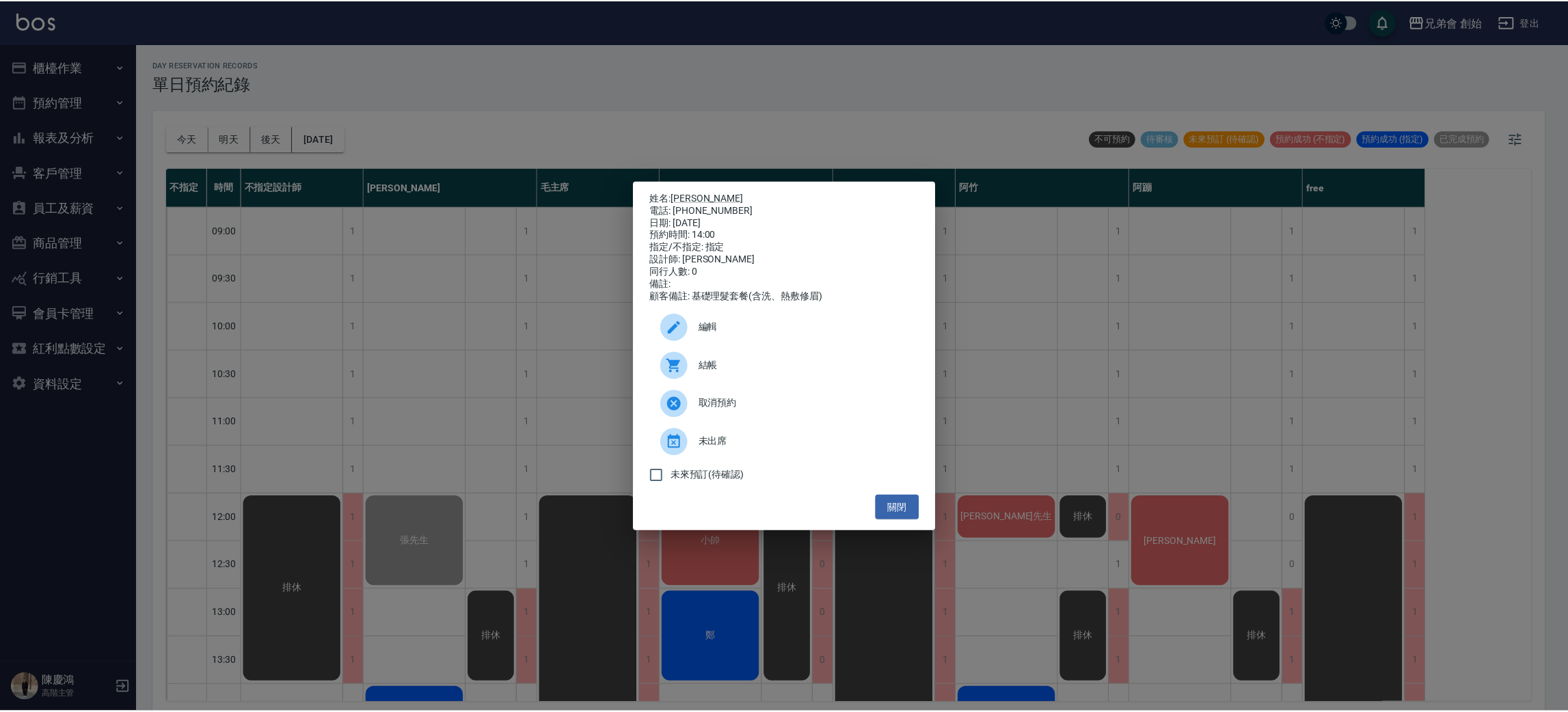
scroll to position [410, 0]
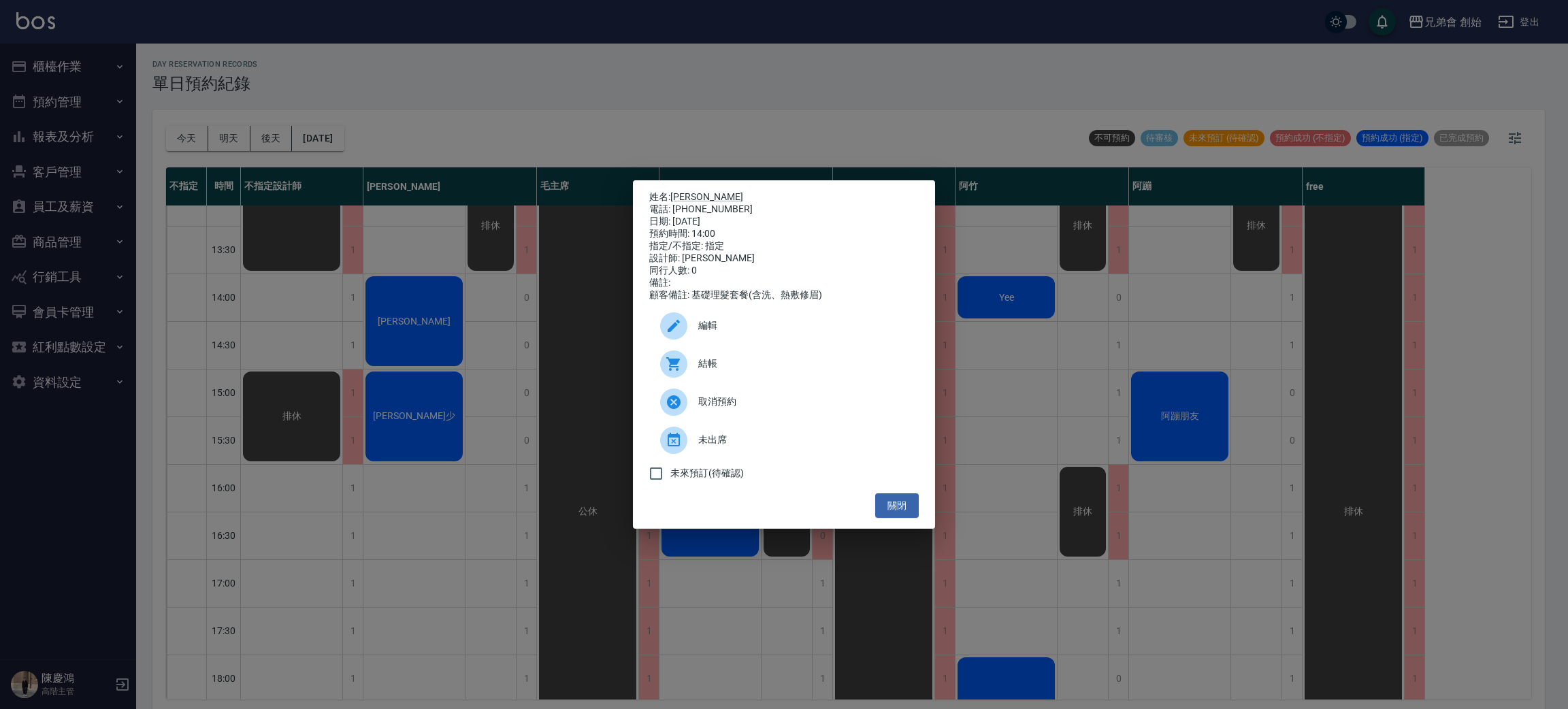
click at [630, 48] on div "姓名: 陳威翰 電話: 0933254659 日期: 2025/08/10 預約時間: 14:00 指定/不指定: 指定 設計師: 威利 同行人數: 0 備註…" at bounding box center [784, 354] width 1568 height 709
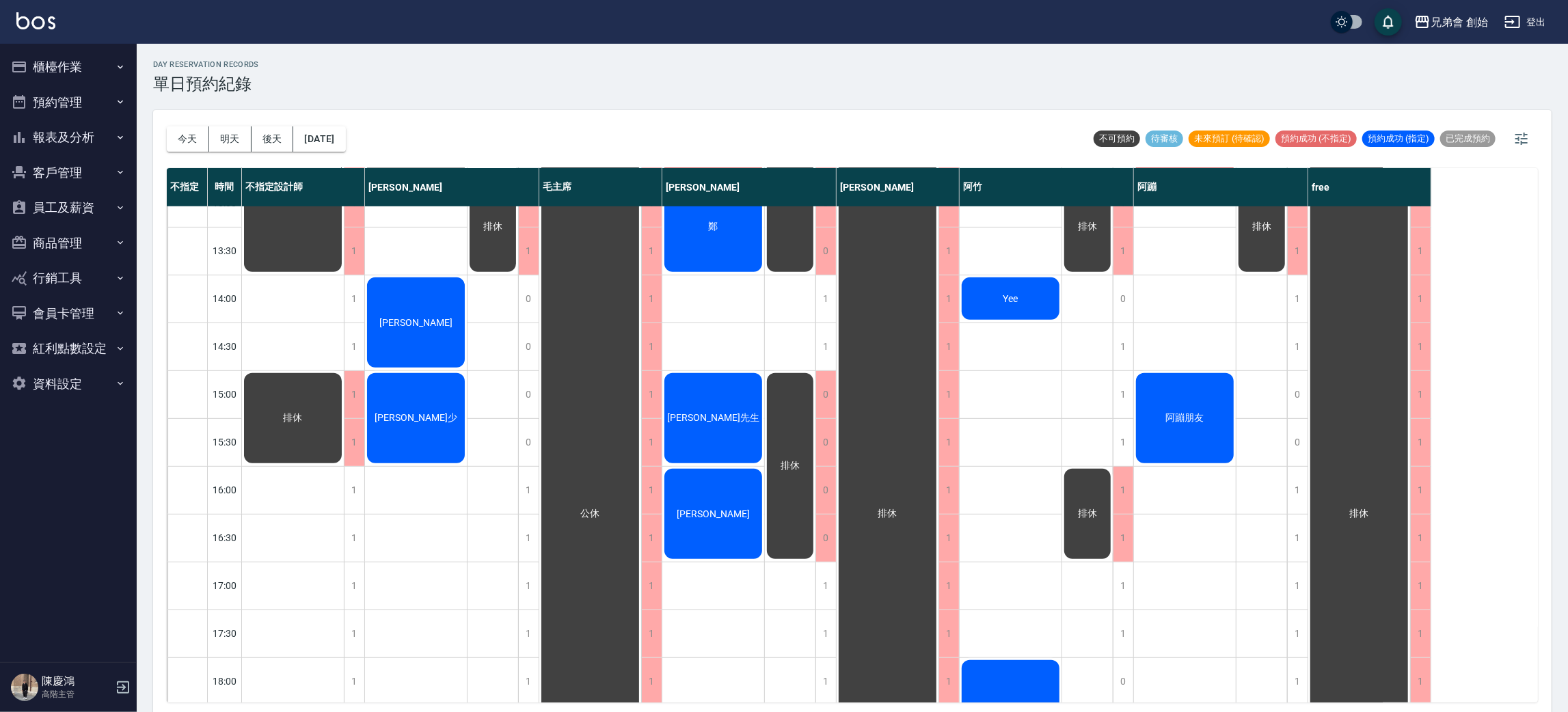
click at [396, 249] on div "張先生 陳威翰 徐宣少" at bounding box center [416, 489] width 103 height 1386
click at [1303, 479] on div "1" at bounding box center [1298, 490] width 21 height 47
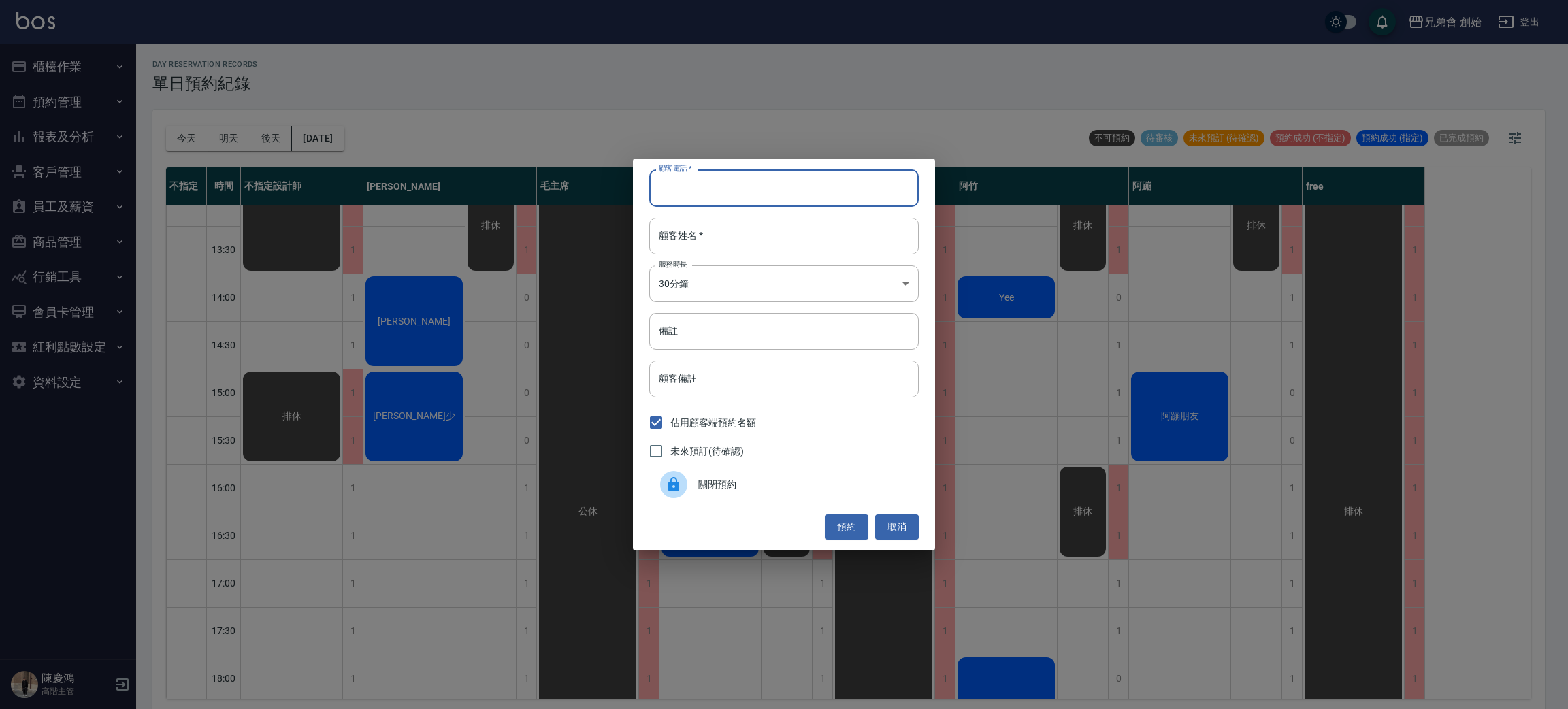
drag, startPoint x: 807, startPoint y: 195, endPoint x: 795, endPoint y: 198, distance: 12.4
click at [807, 195] on input "顧客電話   *" at bounding box center [784, 188] width 270 height 37
type input "0970266263"
click at [840, 224] on input "顧客姓名   *" at bounding box center [784, 236] width 270 height 37
type input "u"
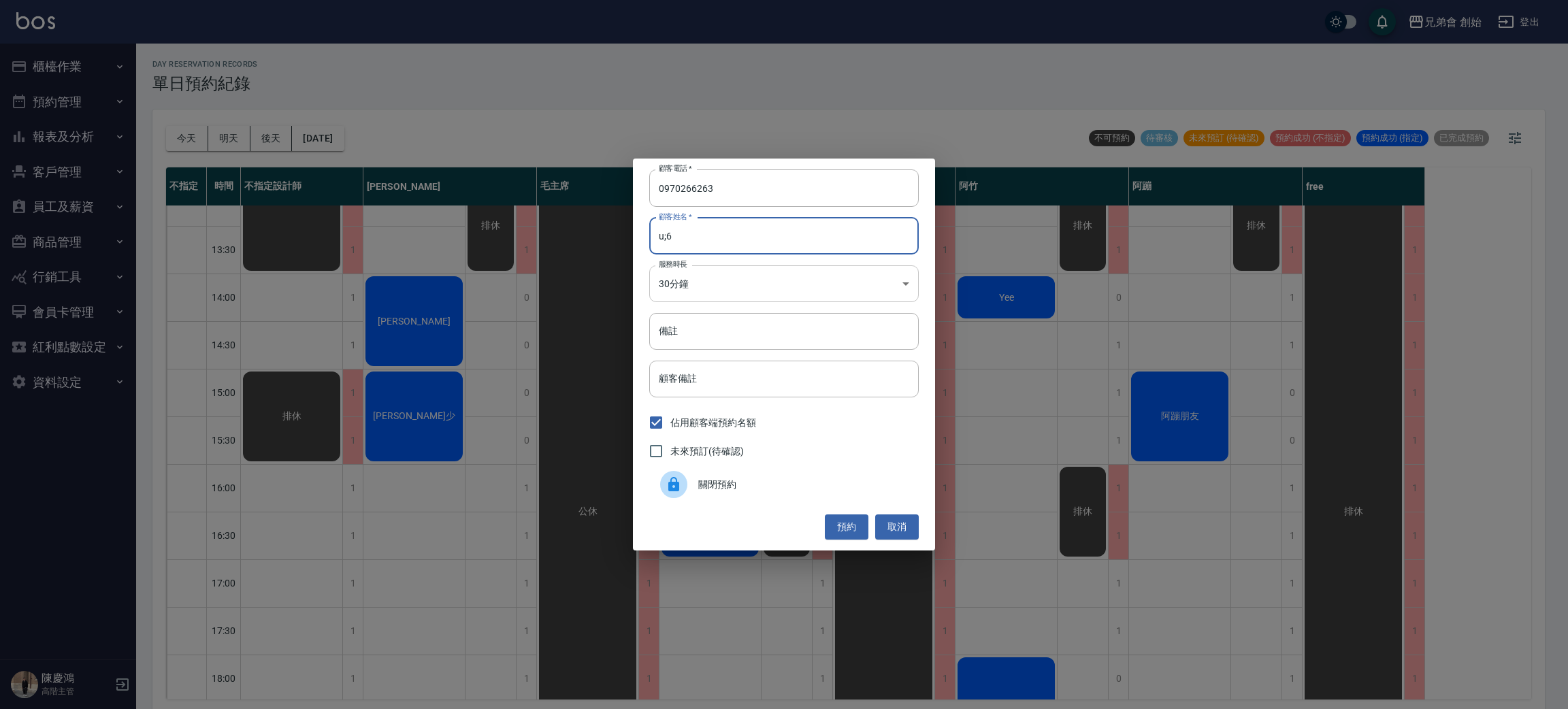
type input "u;6"
click at [834, 269] on body "兄弟會 創始 登出 櫃檯作業 打帳單 帳單列表 掛單列表 座位開單 營業儀表板 現金收支登錄 高階收支登錄 材料自購登錄 每日結帳 排班表 現場電腦打卡 掃碼…" at bounding box center [784, 356] width 1568 height 713
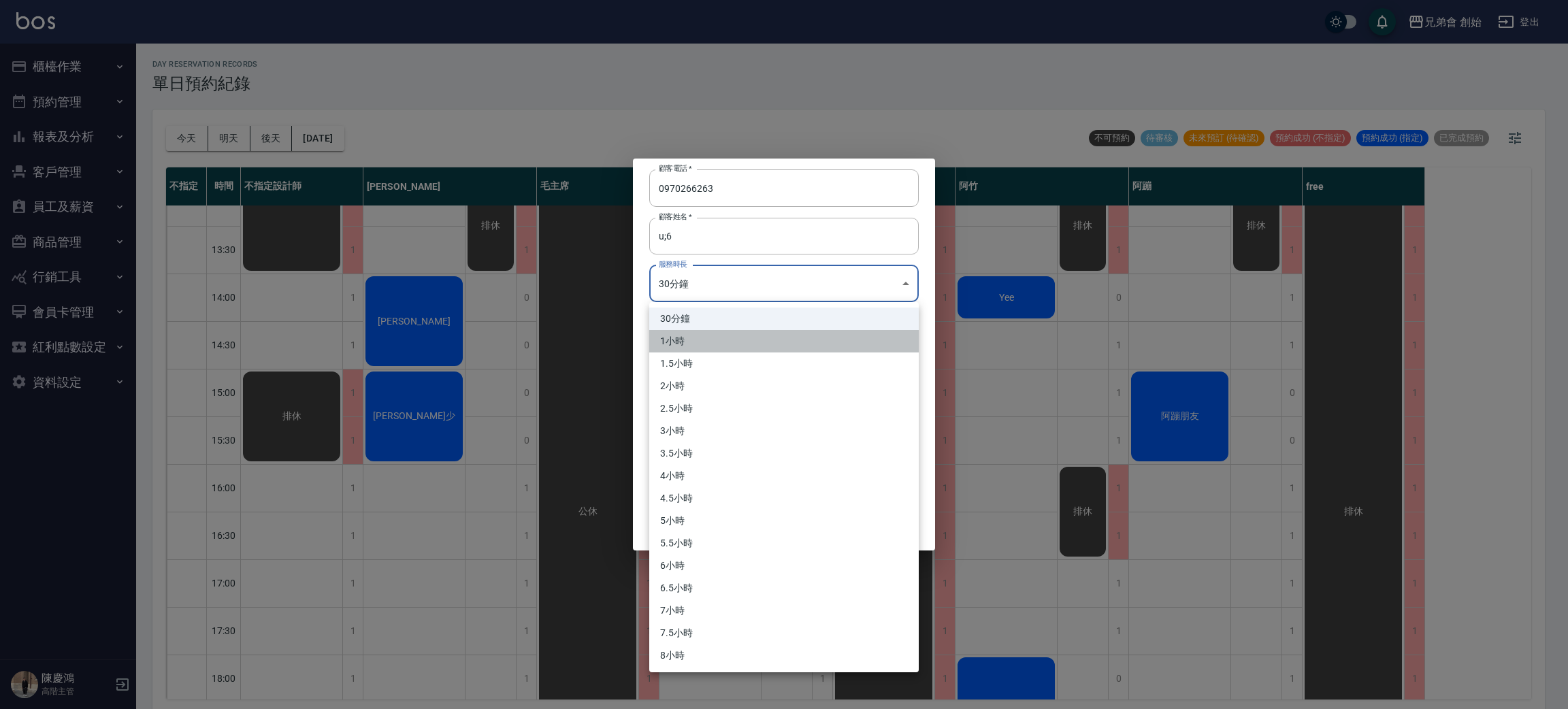
click at [811, 338] on li "1小時" at bounding box center [784, 341] width 270 height 22
type input "2"
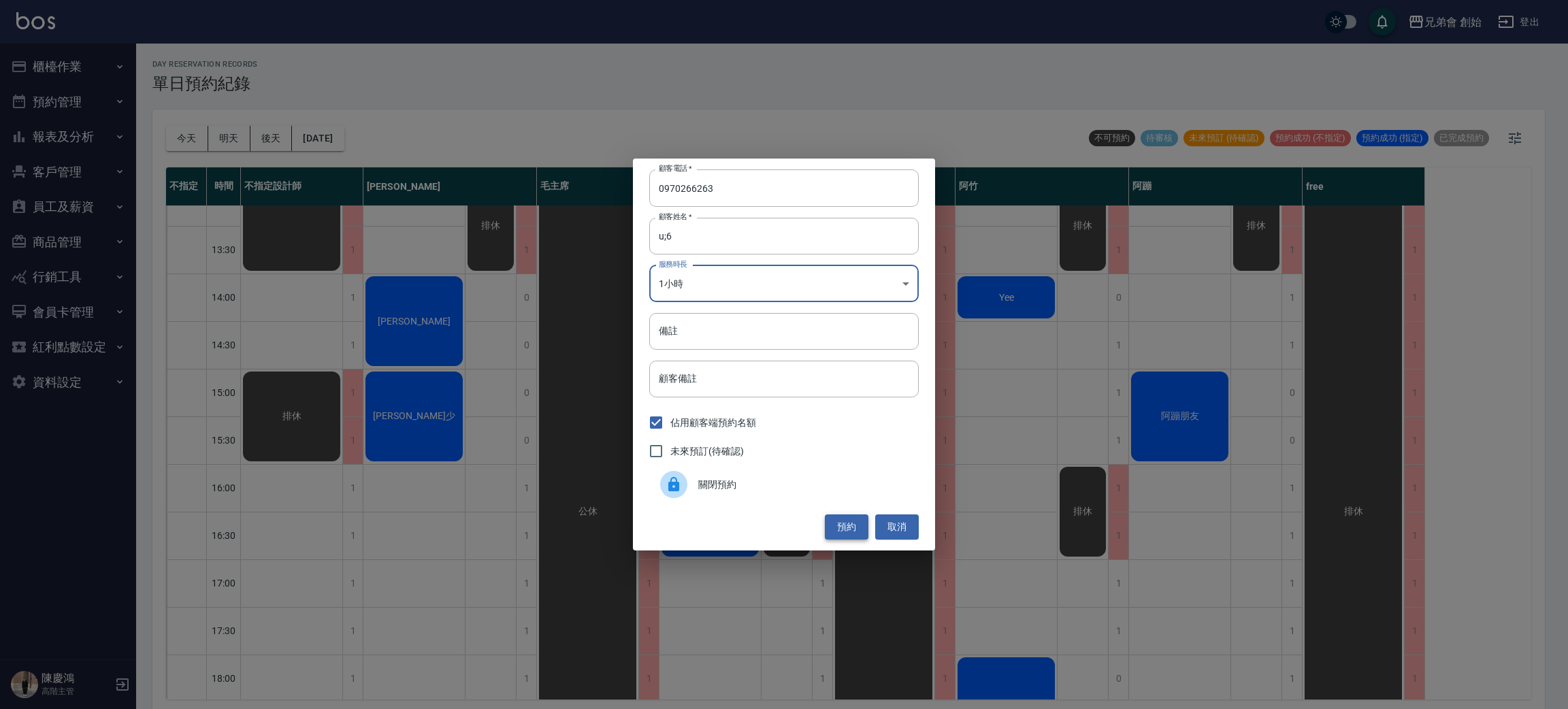
click at [854, 520] on button "預約" at bounding box center [846, 526] width 44 height 25
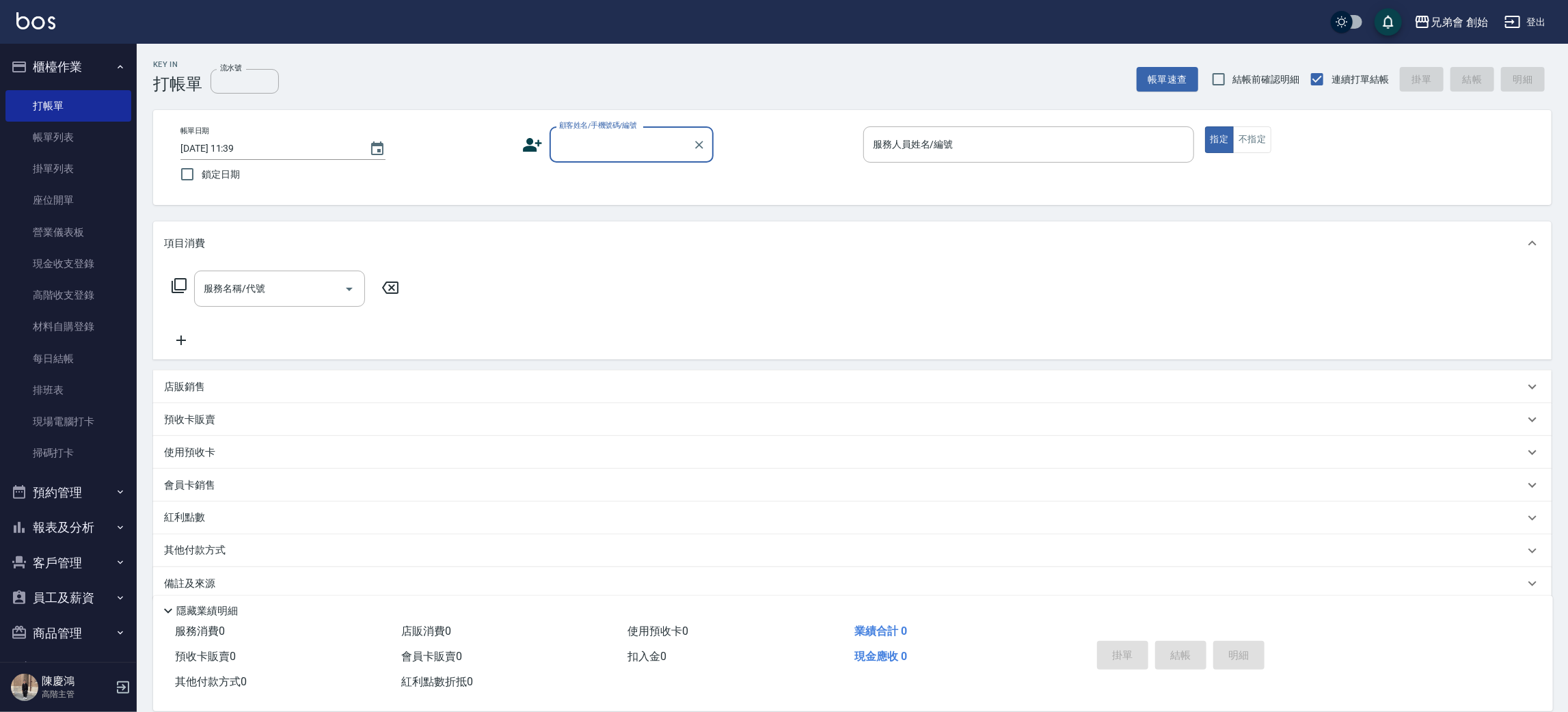
click at [531, 135] on icon at bounding box center [532, 145] width 21 height 21
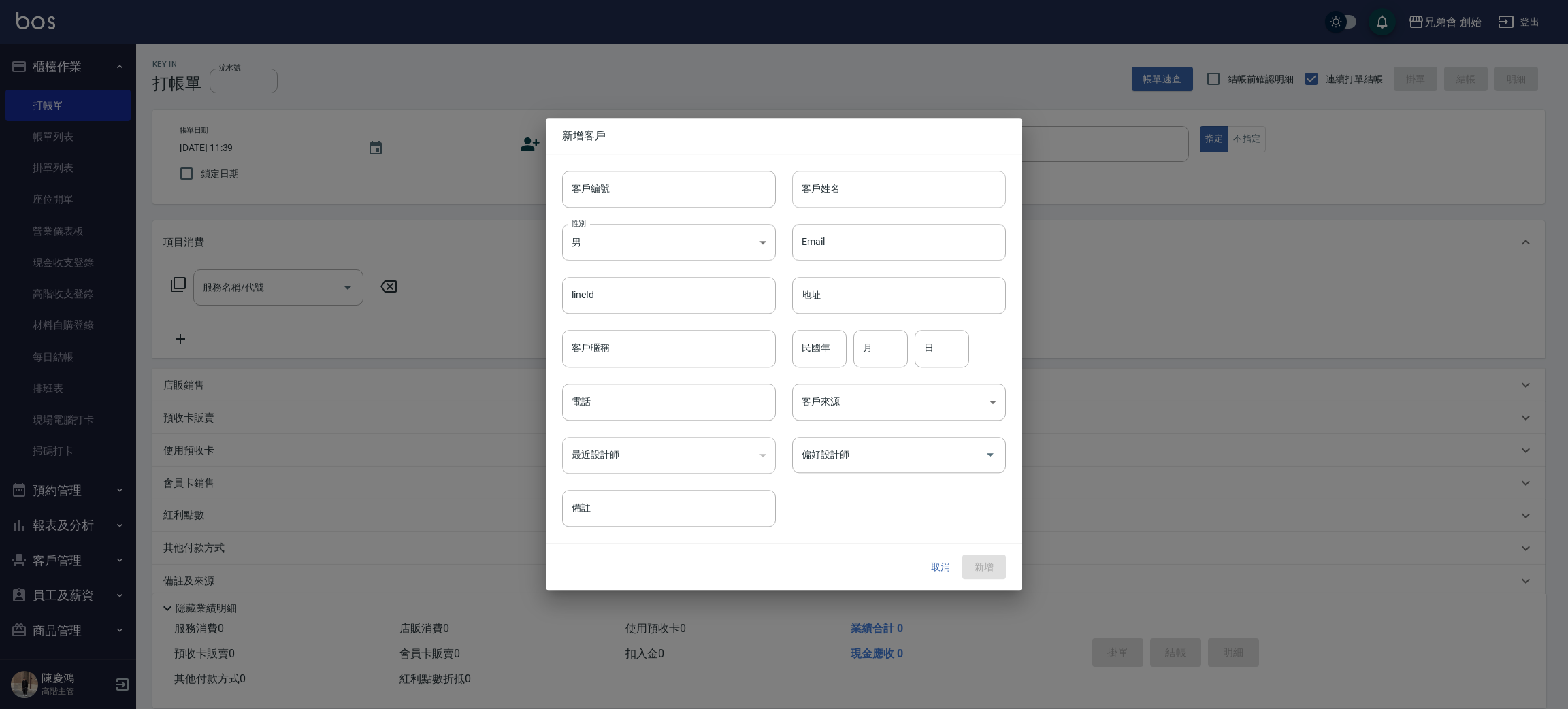
click at [951, 193] on input "客戶姓名" at bounding box center [900, 189] width 214 height 37
type input "5"
type input "[PERSON_NAME]"
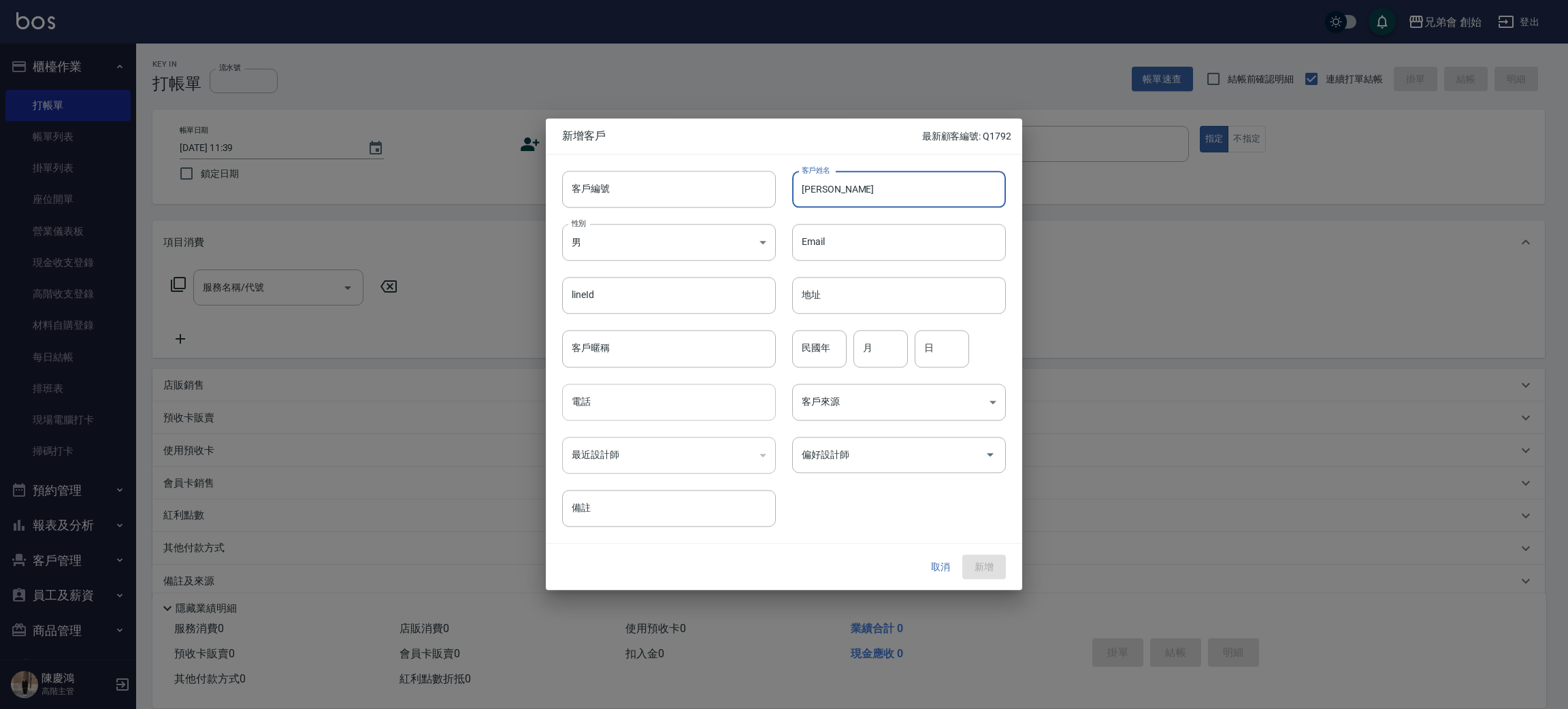
click at [664, 408] on input "電話" at bounding box center [669, 402] width 214 height 37
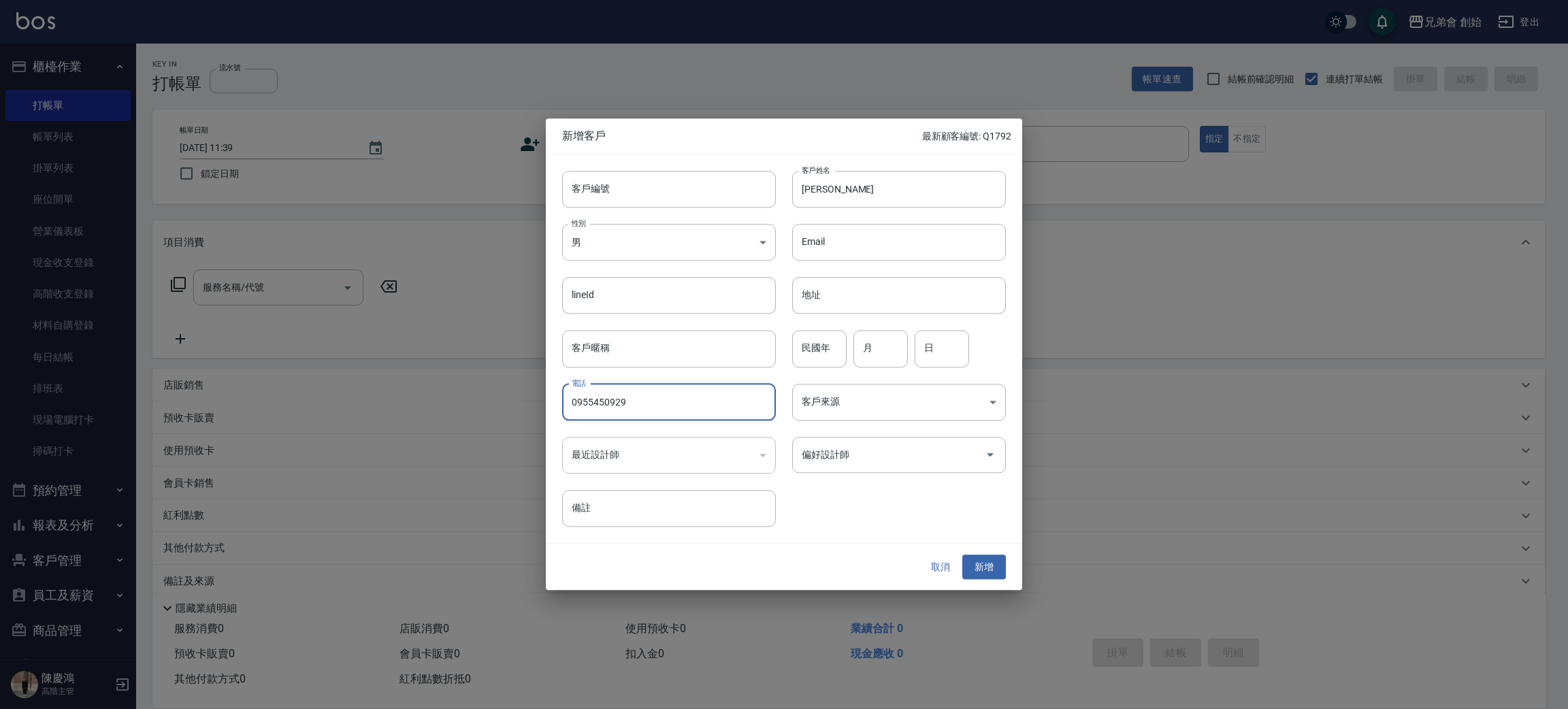
drag, startPoint x: 646, startPoint y: 407, endPoint x: 337, endPoint y: 415, distance: 309.1
click at [367, 405] on div "新增客戶 最新顧客編號: Q1792 客戶編號 客戶編號 客戶姓名 [PERSON_NAME] 客戶姓名 性別 男 [DEMOGRAPHIC_DATA] 性別…" at bounding box center [784, 354] width 1568 height 709
type input "0955450929"
click at [998, 571] on button "新增" at bounding box center [984, 567] width 44 height 25
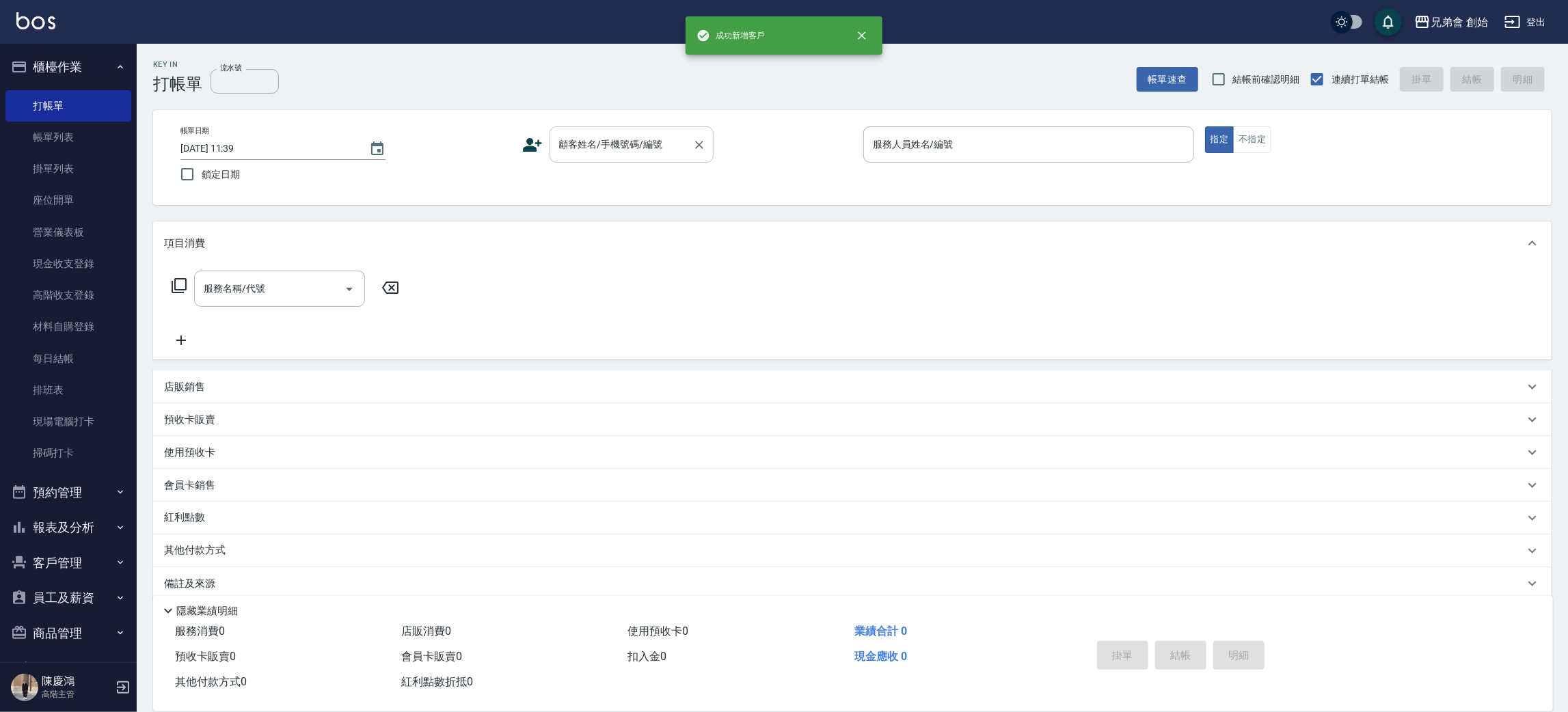
click at [617, 141] on input "顧客姓名/手機號碼/編號" at bounding box center [621, 144] width 131 height 24
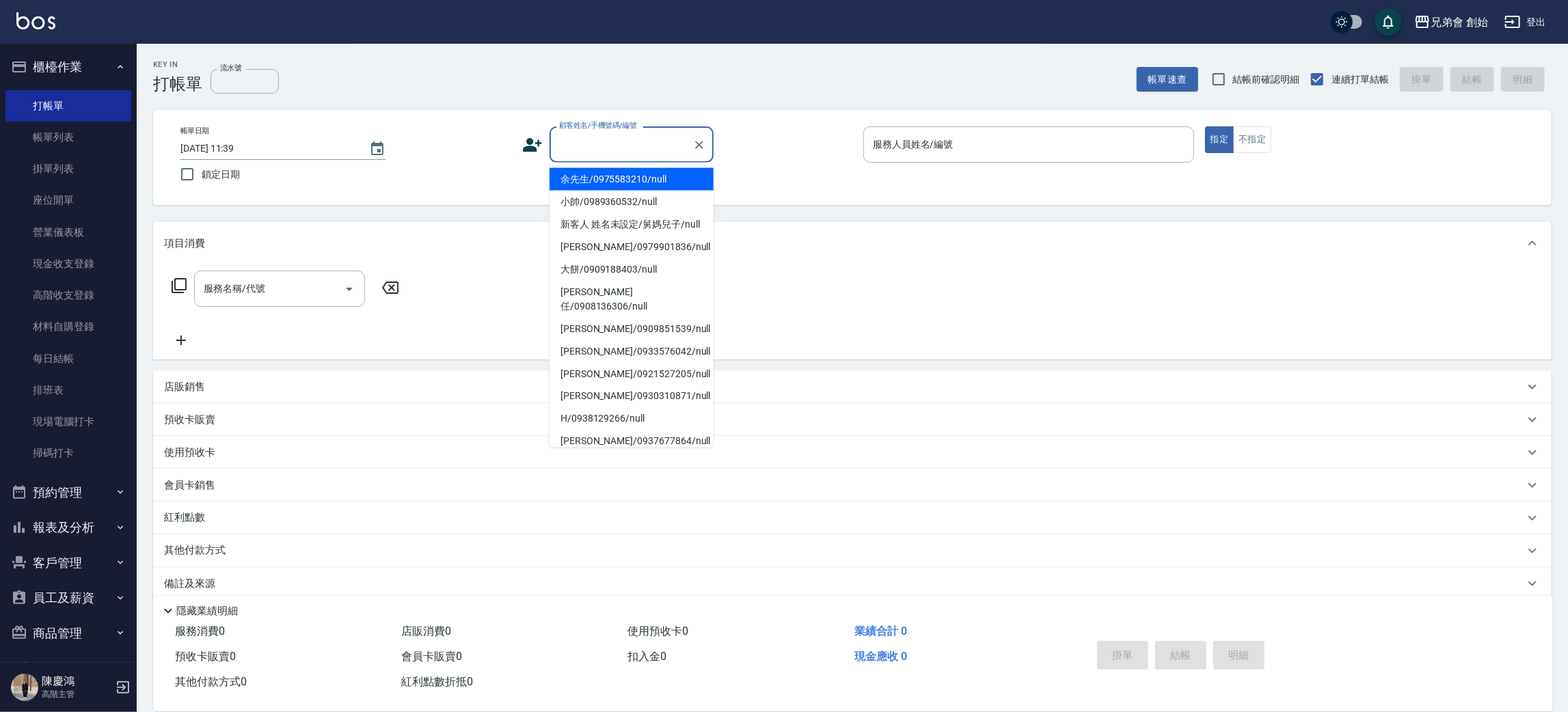
paste input "0955450929"
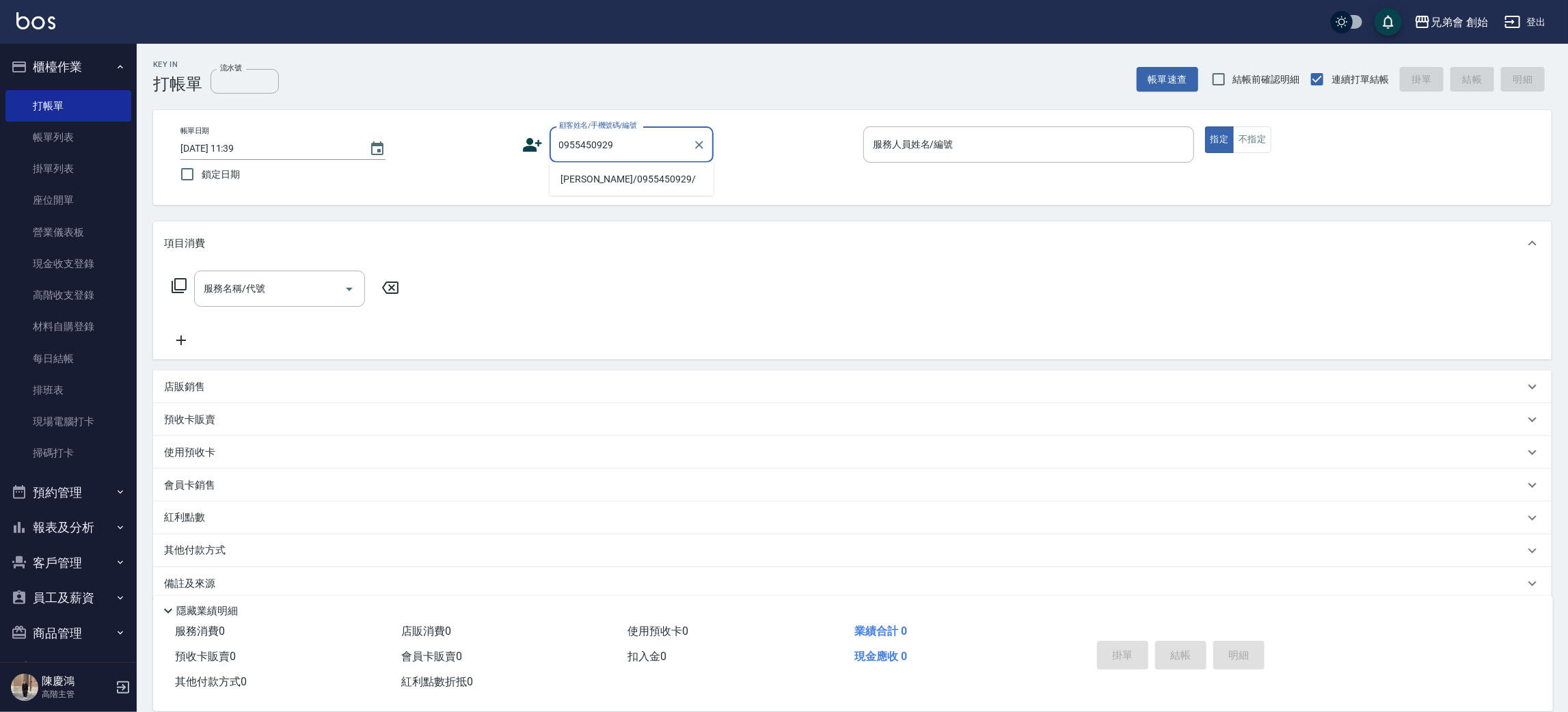
drag, startPoint x: 623, startPoint y: 192, endPoint x: 863, endPoint y: 163, distance: 241.7
click at [612, 179] on li "[PERSON_NAME]/0955450929/" at bounding box center [632, 179] width 164 height 23
type input "[PERSON_NAME]/0955450929/"
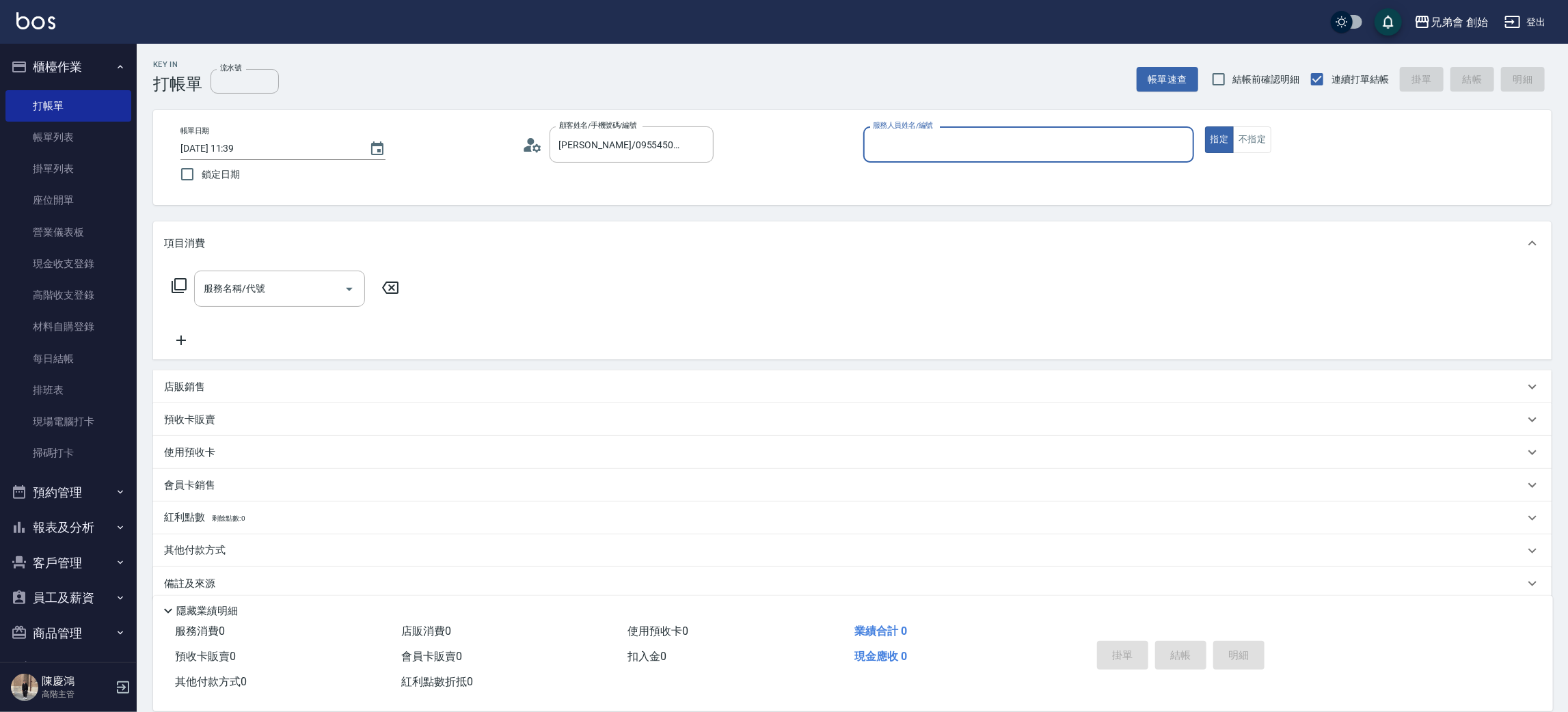
click at [916, 150] on input "服務人員姓名/編號" at bounding box center [1028, 144] width 318 height 24
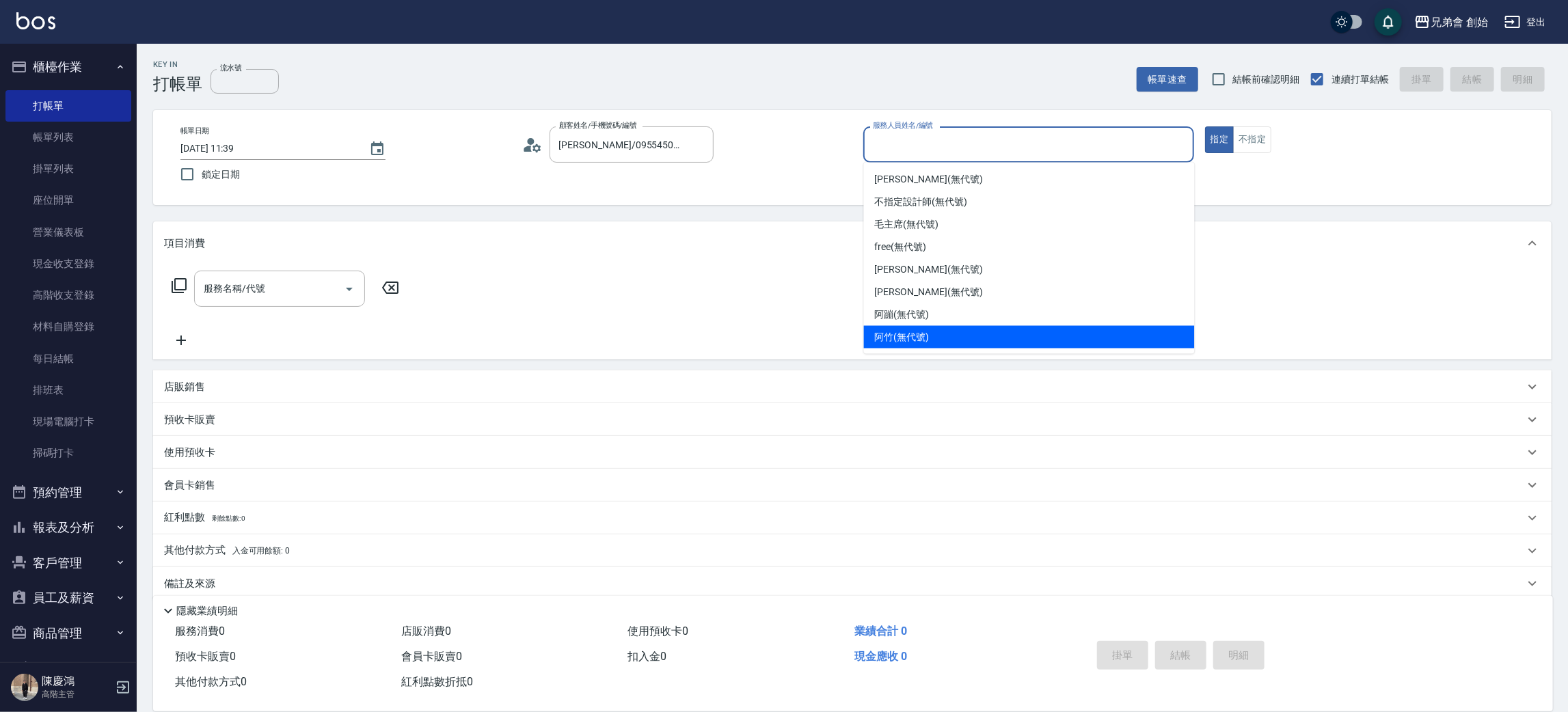
click at [942, 335] on div "阿竹 (無代號)" at bounding box center [1029, 337] width 331 height 23
type input "阿竹 (無代號)"
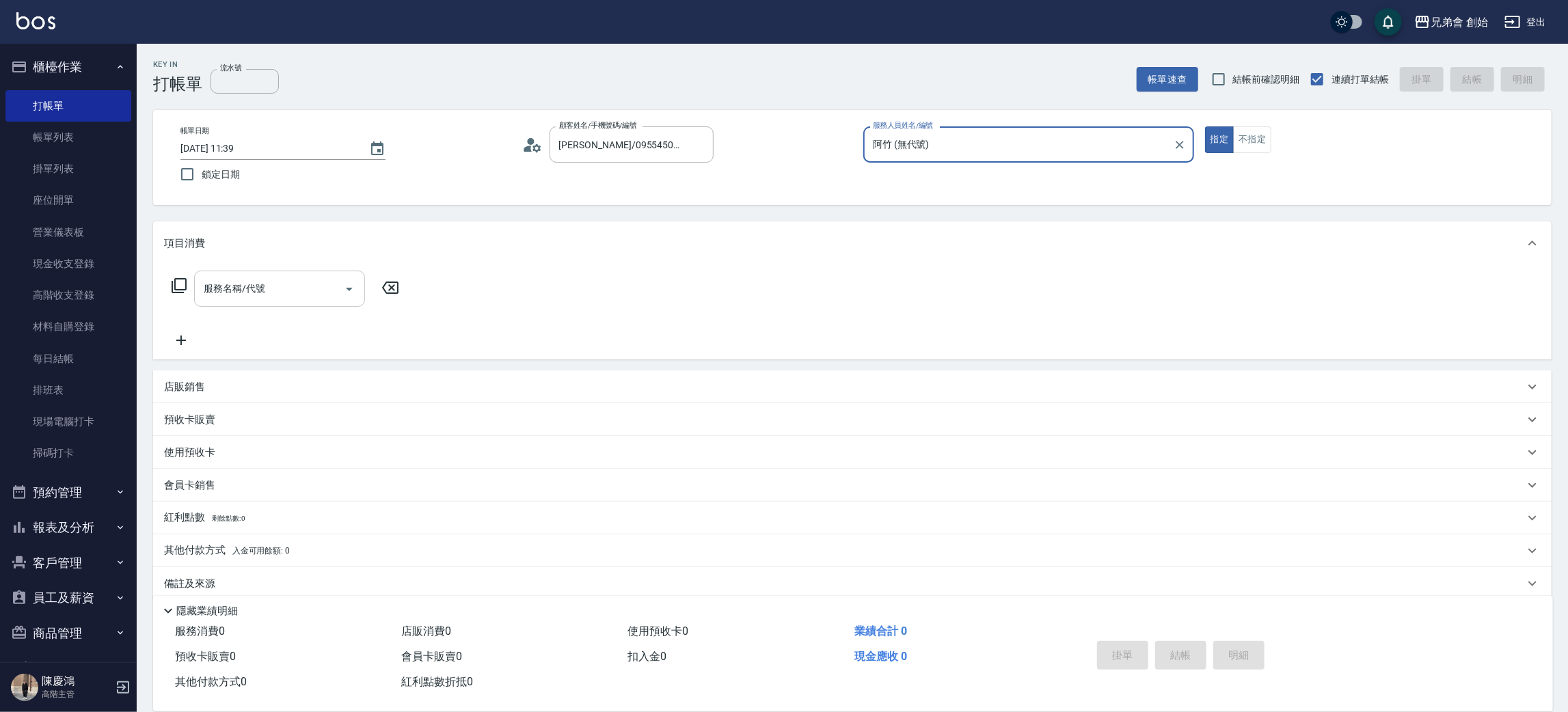
click at [273, 287] on input "服務名稱/代號" at bounding box center [270, 288] width 138 height 24
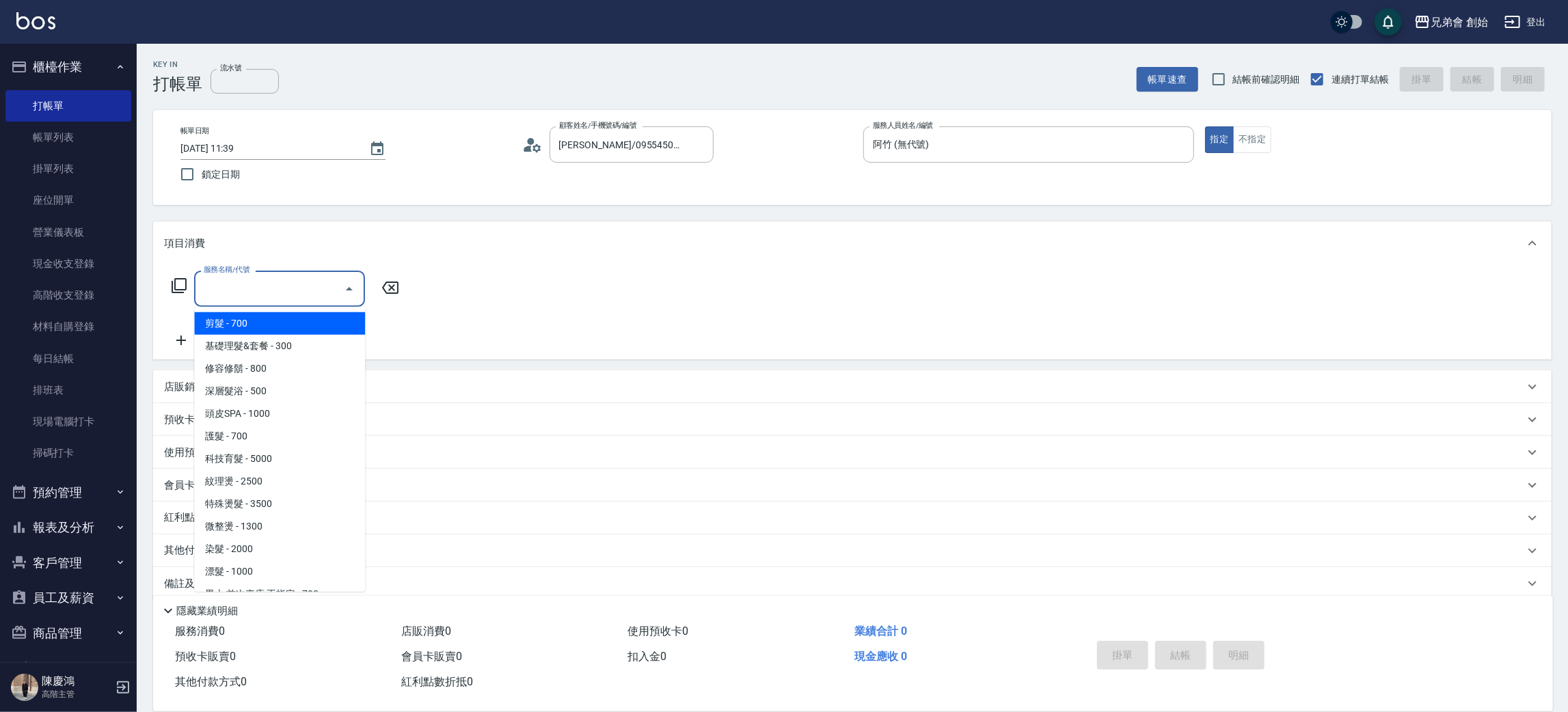
click at [268, 321] on span "剪髮 - 700" at bounding box center [280, 323] width 171 height 23
type input "剪髮(A01)"
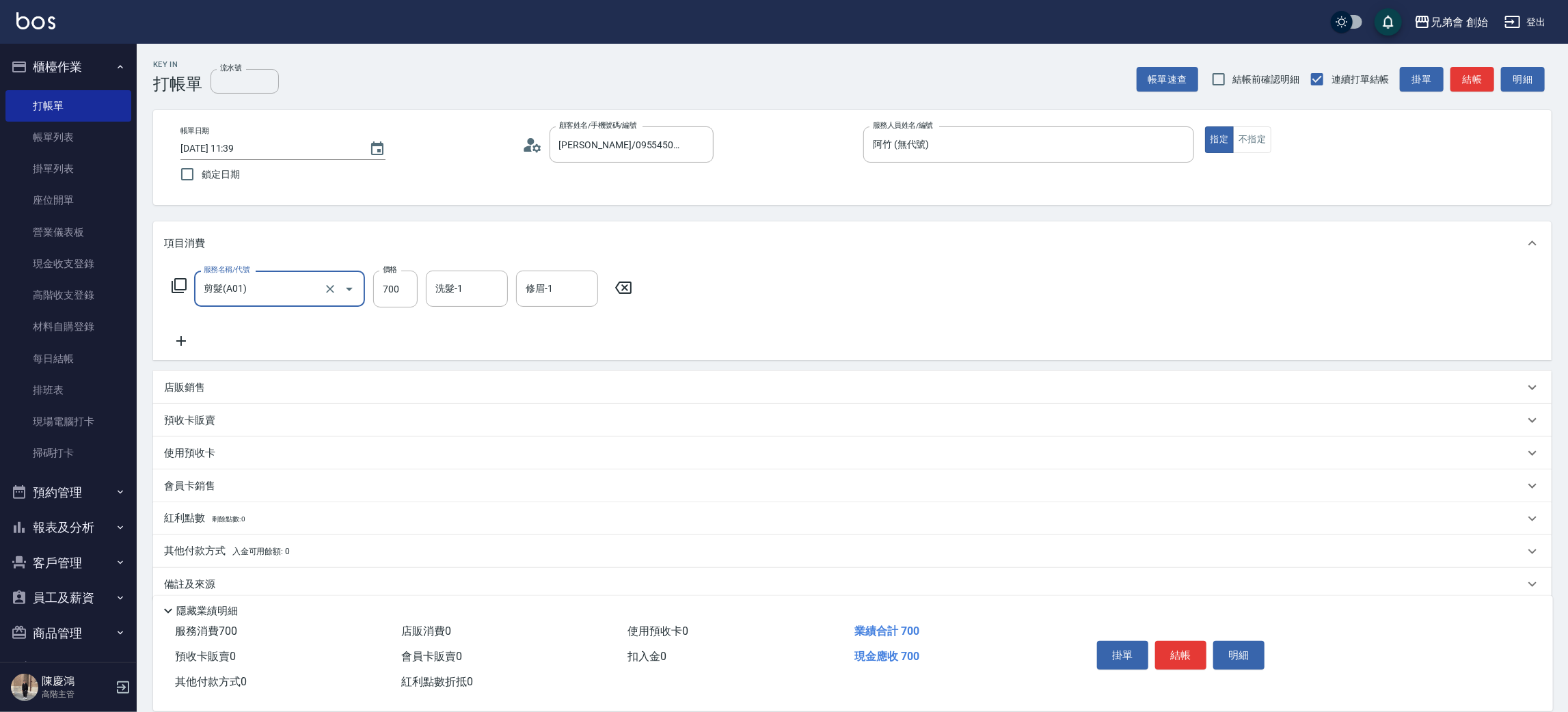
click at [183, 347] on icon at bounding box center [181, 341] width 34 height 16
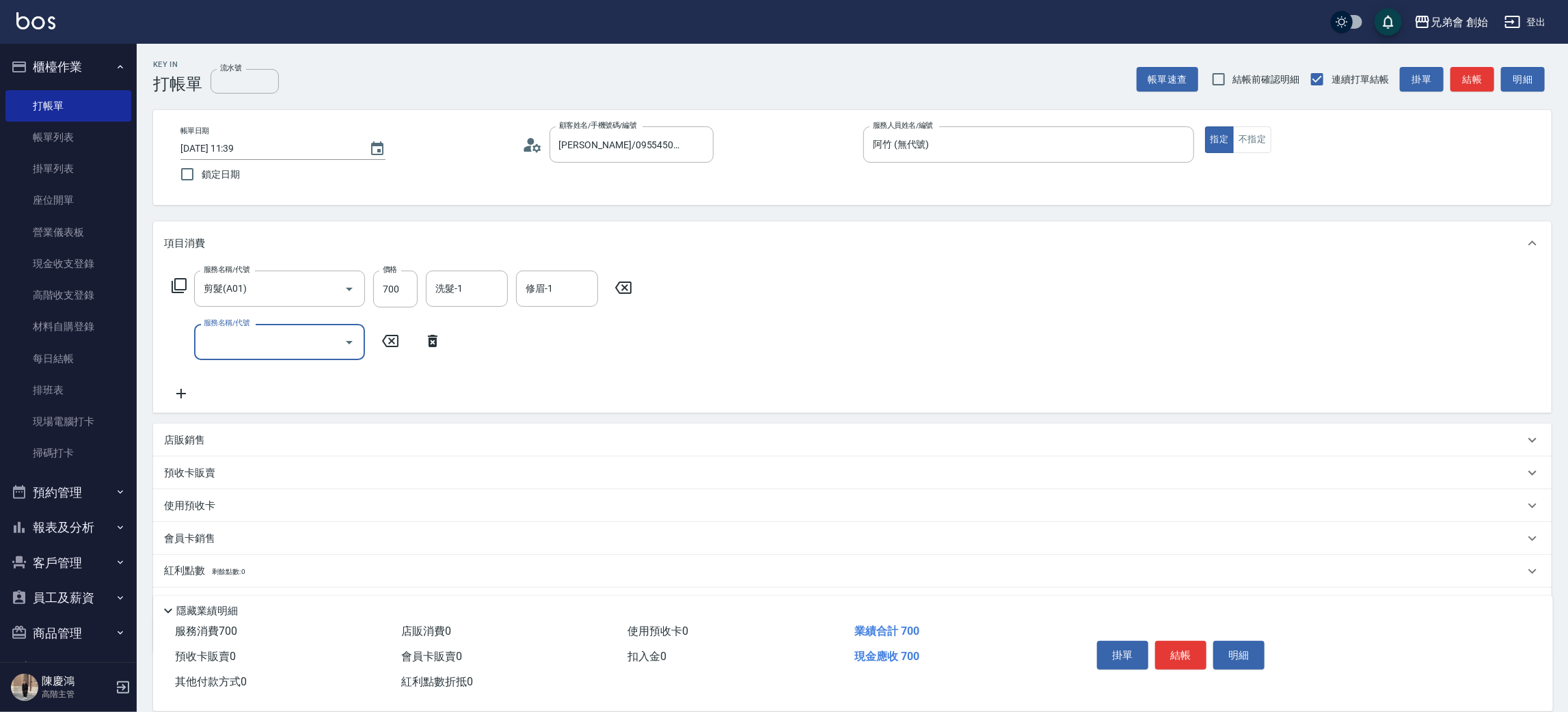
click at [251, 343] on input "服務名稱/代號" at bounding box center [270, 341] width 138 height 24
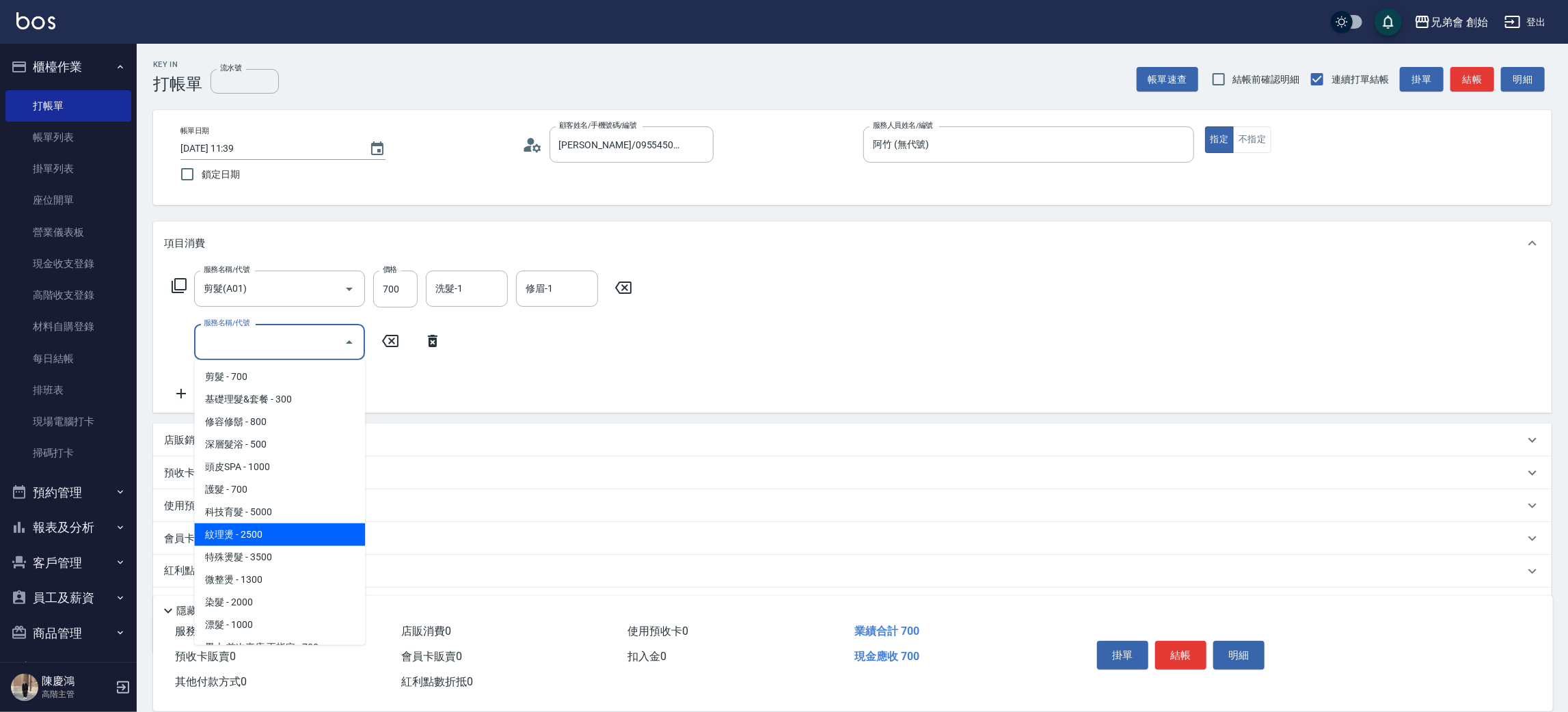
click at [306, 536] on span "紋理燙 - 2500" at bounding box center [280, 534] width 171 height 23
type input "紋理燙(D01)"
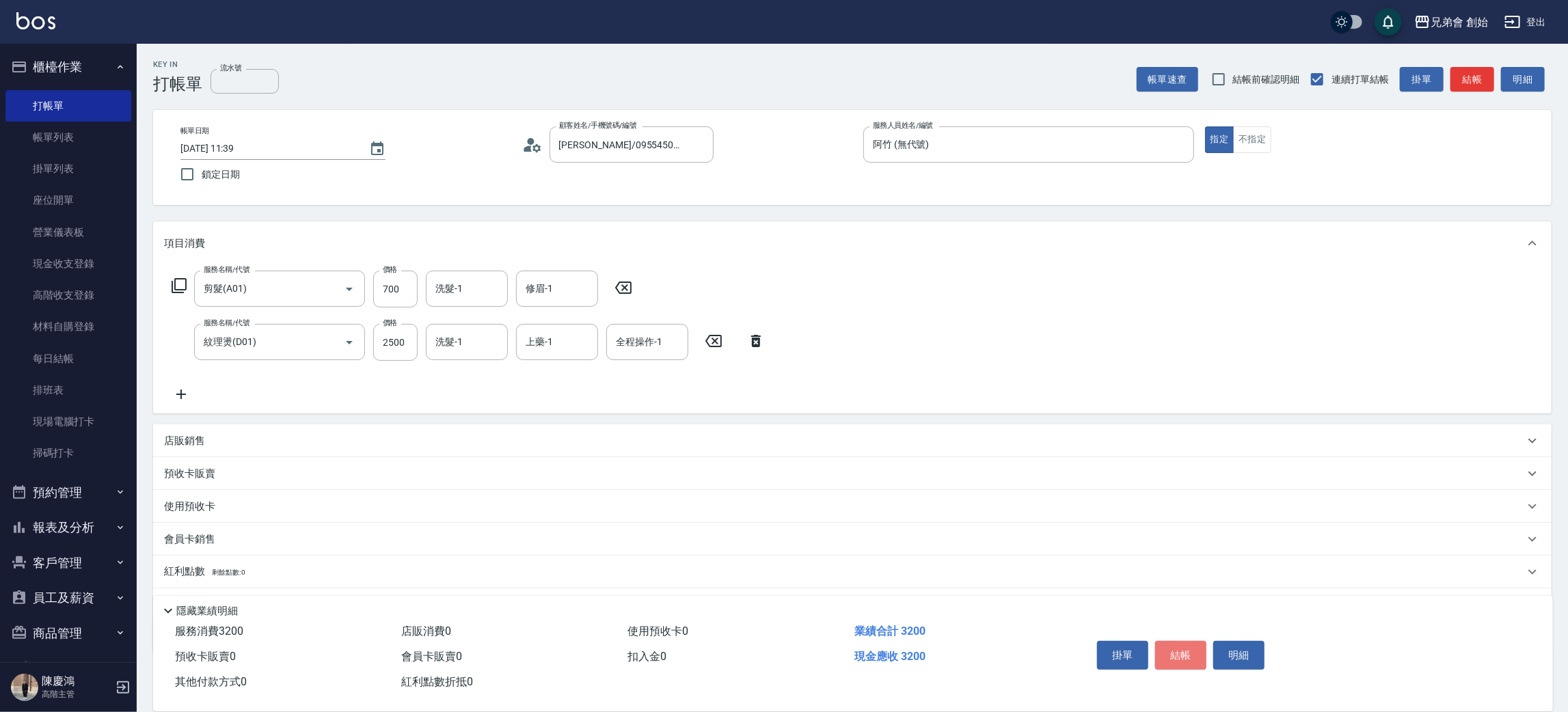
drag, startPoint x: 1190, startPoint y: 650, endPoint x: 1211, endPoint y: 620, distance: 36.6
click at [1191, 643] on button "結帳" at bounding box center [1181, 655] width 51 height 29
type input "[DATE] 15:11"
